Goal: Task Accomplishment & Management: Manage account settings

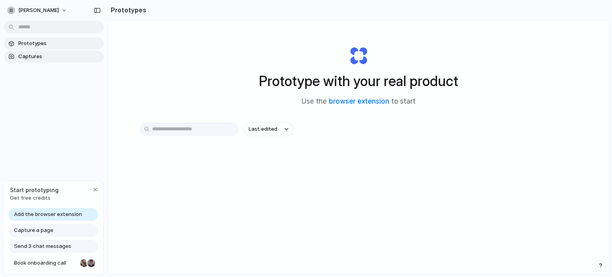
click at [74, 57] on span "Captures" at bounding box center [59, 57] width 82 height 8
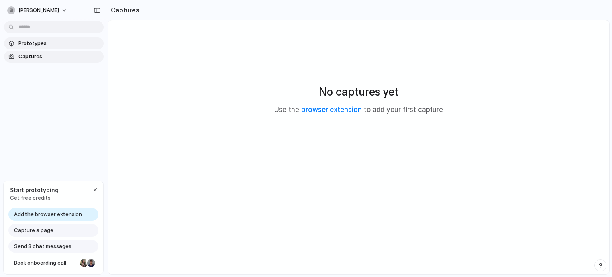
click at [77, 49] on link "Prototypes" at bounding box center [54, 43] width 100 height 12
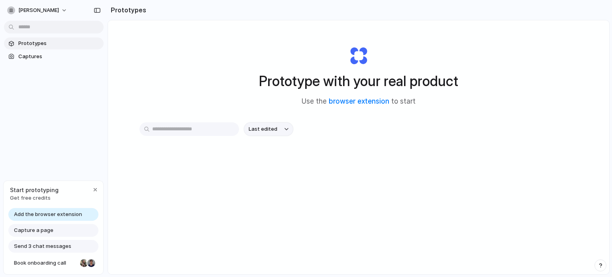
click at [273, 131] on span "Last edited" at bounding box center [263, 129] width 29 height 8
click at [273, 131] on div "Last edited Last created Alphabetical" at bounding box center [306, 138] width 612 height 277
click at [53, 9] on span "abhishek-sharma" at bounding box center [38, 10] width 41 height 8
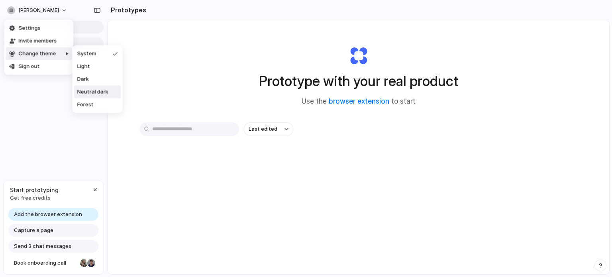
click at [95, 97] on li "Neutral dark" at bounding box center [97, 92] width 47 height 13
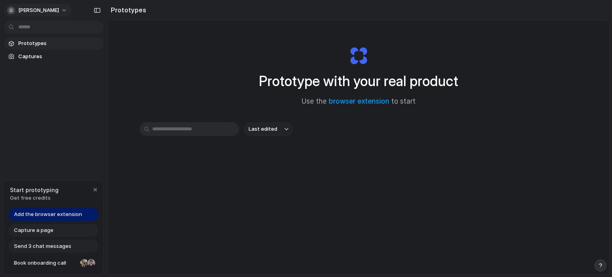
click at [48, 11] on span "abhishek-sharma" at bounding box center [38, 10] width 41 height 8
click at [51, 63] on li "Sign out" at bounding box center [39, 66] width 66 height 13
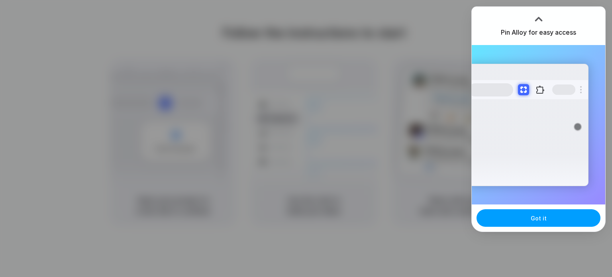
click at [536, 219] on span "Got it" at bounding box center [538, 218] width 16 height 8
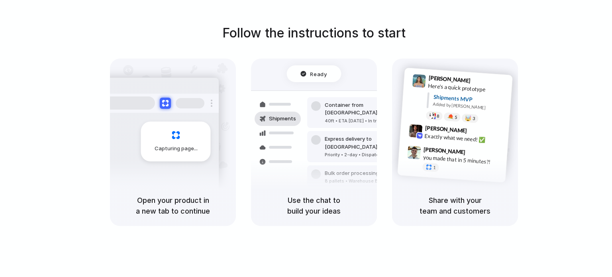
click at [483, 35] on div "Follow the instructions to start Capturing page Open your product in a new tab …" at bounding box center [314, 124] width 612 height 202
